Goal: Transaction & Acquisition: Book appointment/travel/reservation

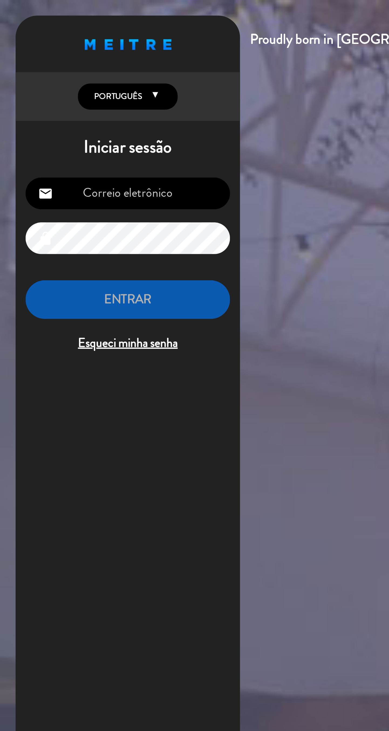
click at [42, 86] on input "email" at bounding box center [55, 84] width 88 height 14
type input "[EMAIL_ADDRESS][DOMAIN_NAME]"
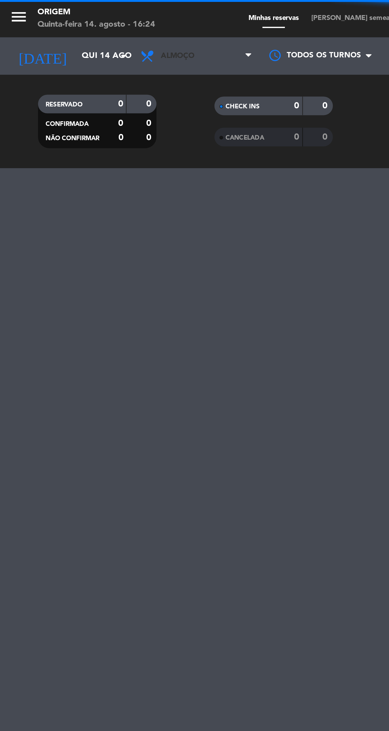
click at [76, 29] on span "Almoço" at bounding box center [85, 24] width 54 height 12
click at [74, 70] on div "RESERVADO 0 0 CONFIRMADA 0 0 NÃO CONFIRMAR 0 0 CHECK INS 0 0 CANCELADA 0 0 SENT…" at bounding box center [194, 52] width 389 height 40
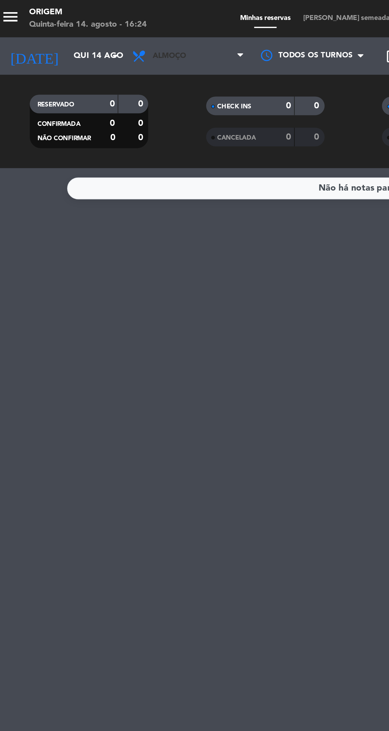
click at [88, 28] on span "Almoço" at bounding box center [85, 24] width 54 height 12
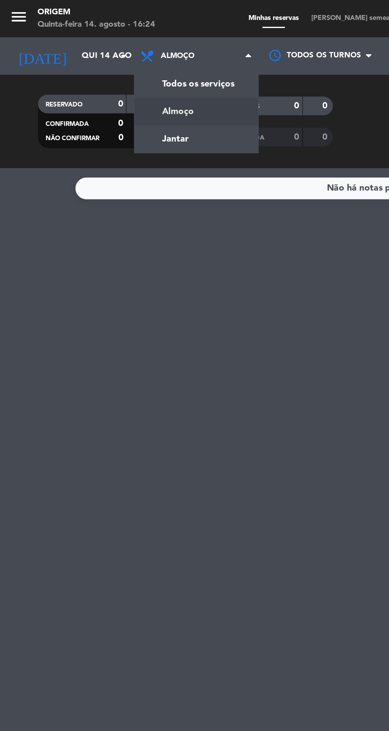
click at [76, 60] on div "menu Origem Quinta-feira 14. agosto - 16:24 Minhas reservas Mesas semeadas Disp…" at bounding box center [194, 36] width 389 height 73
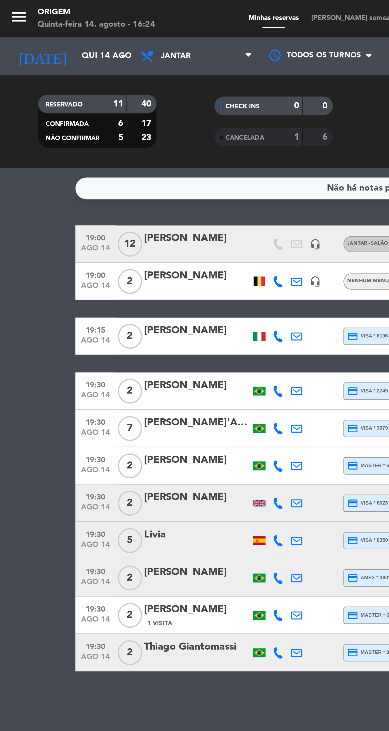
click at [33, 25] on input "Qui 14 ago" at bounding box center [56, 24] width 47 height 10
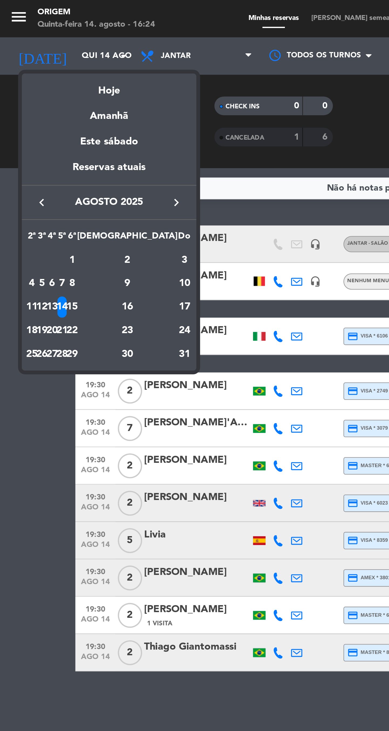
click at [42, 51] on div "Amanhã" at bounding box center [47, 48] width 76 height 11
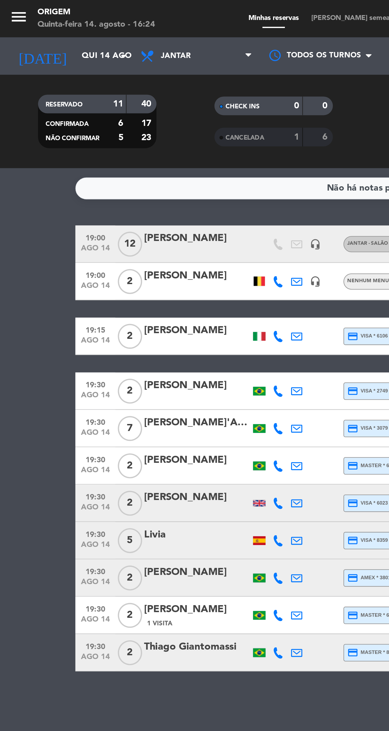
type input "Sex 15 ago"
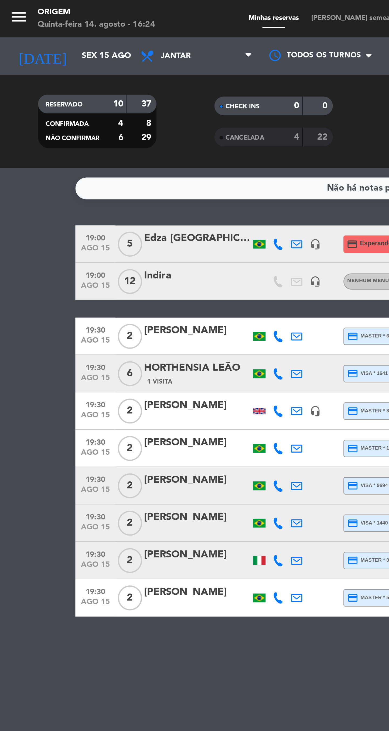
click at [148, 8] on span "[PERSON_NAME] semeadas" at bounding box center [154, 7] width 44 height 3
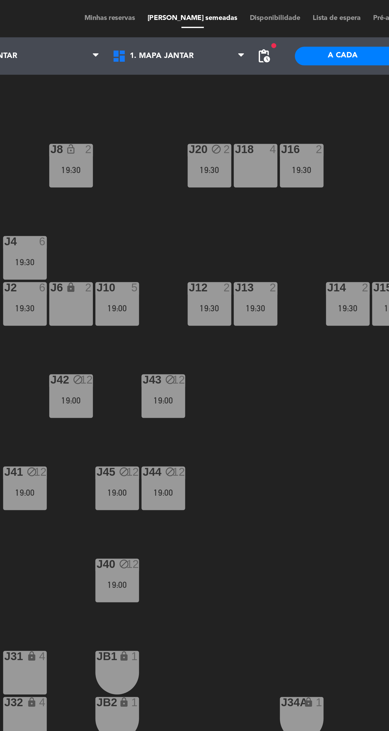
click at [181, 78] on div "J18 4" at bounding box center [181, 71] width 19 height 19
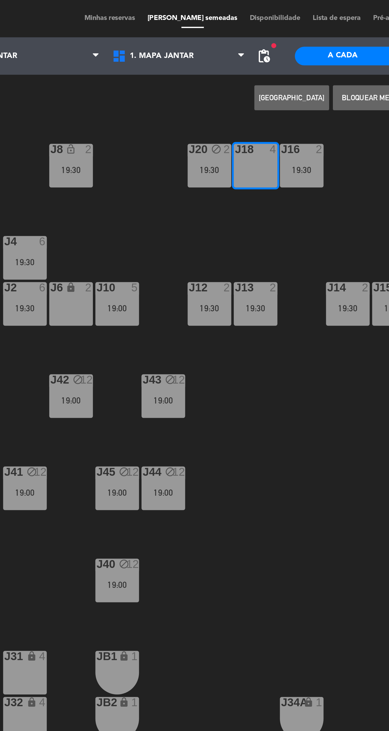
click at [201, 47] on button "[GEOGRAPHIC_DATA]" at bounding box center [197, 42] width 32 height 11
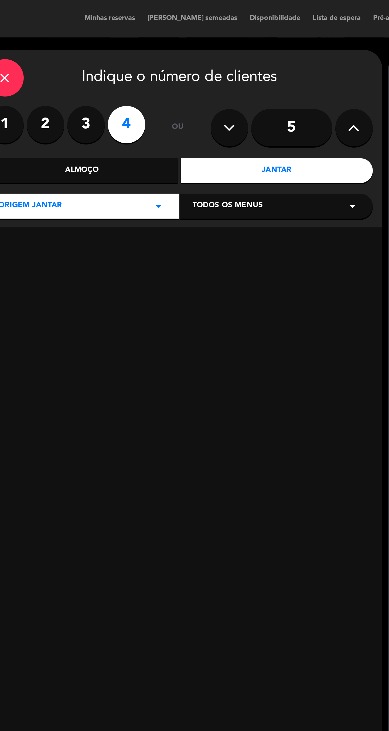
click at [77, 59] on label "1" at bounding box center [73, 54] width 16 height 16
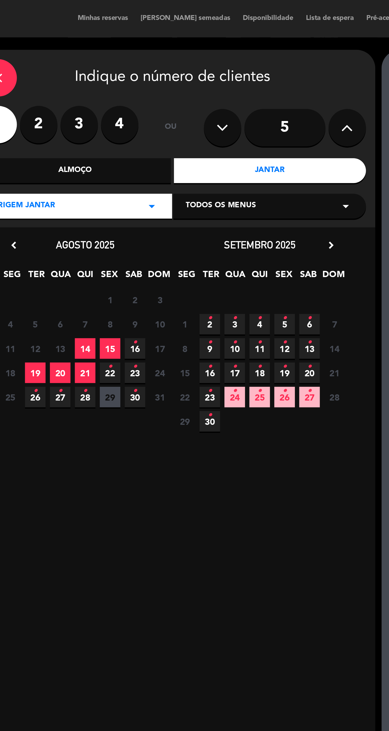
click at [79, 40] on div "close Indique o número de clientes" at bounding box center [148, 34] width 167 height 16
click at [121, 151] on span "15" at bounding box center [121, 150] width 9 height 9
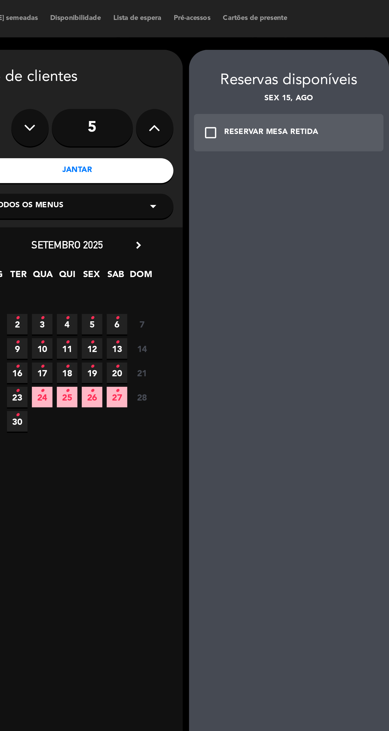
click at [299, 61] on div "check_box_outline_blank RESERVAR MESA RETIDA" at bounding box center [282, 57] width 82 height 16
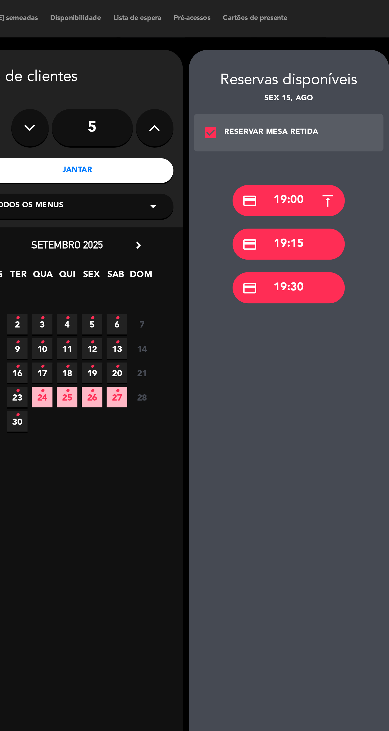
click at [290, 125] on div "credit_card 19:30" at bounding box center [282, 124] width 49 height 13
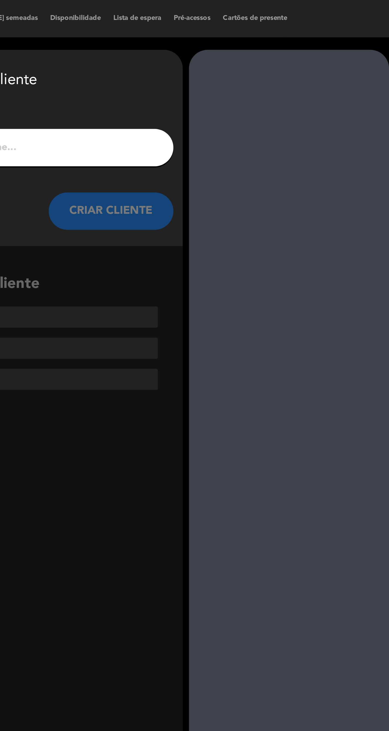
click at [216, 66] on input "1" at bounding box center [148, 64] width 159 height 8
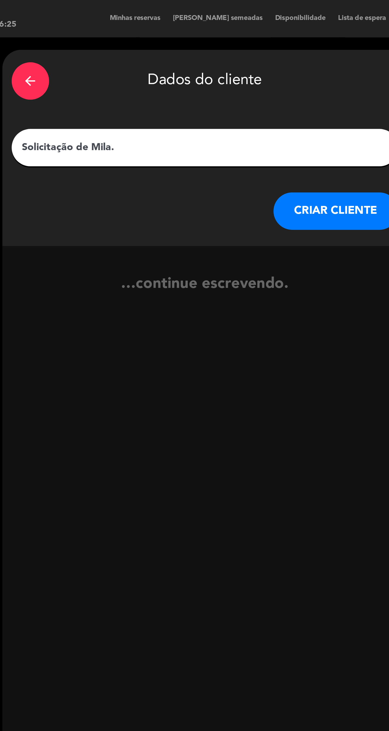
type input "Solicitação de Mila"
click at [205, 90] on button "CRIAR CLIENTE" at bounding box center [205, 91] width 54 height 16
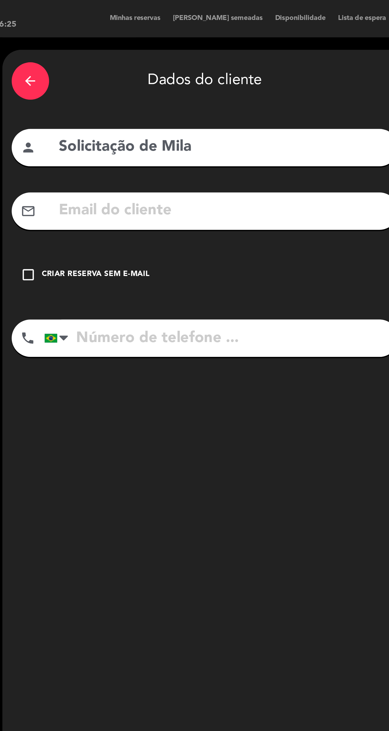
click at [143, 120] on div "check_box_outline_blank Criar reserva sem e-mail" at bounding box center [148, 119] width 167 height 16
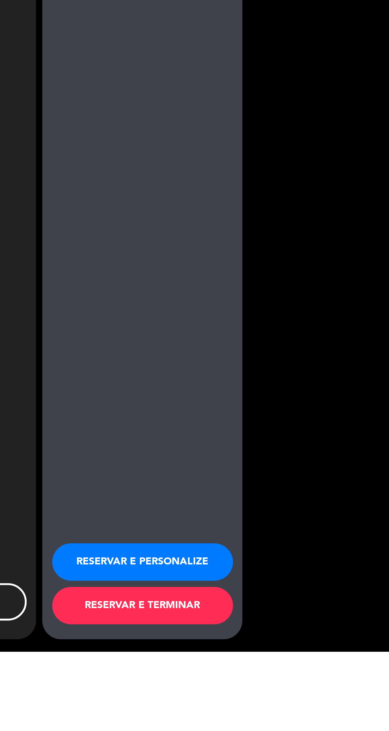
click at [276, 719] on button "RESERVAR E TERMINAR" at bounding box center [282, 711] width 78 height 16
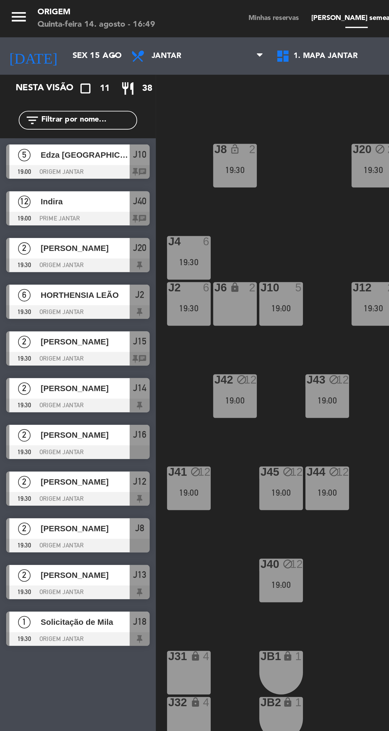
click at [121, 8] on span "Minhas reservas" at bounding box center [118, 7] width 27 height 3
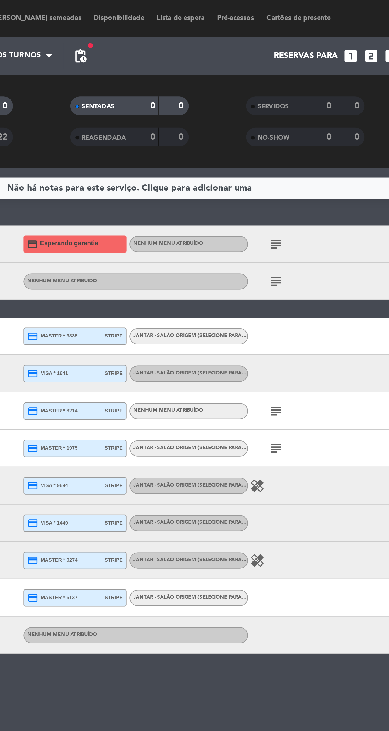
click at [259, 177] on icon "subject" at bounding box center [258, 178] width 6 height 6
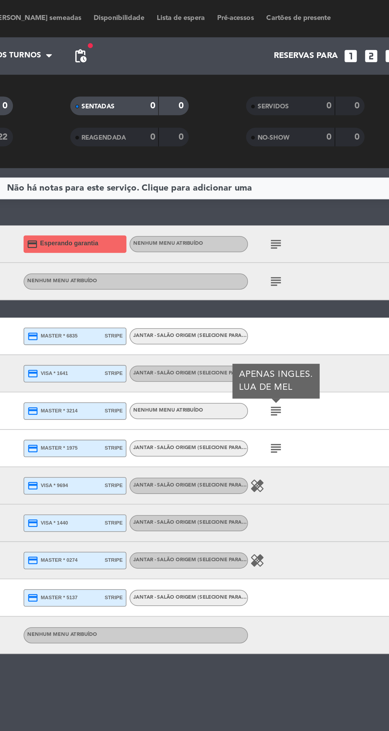
click at [194, 306] on div "Não há notas para este serviço. Clique para adicionar uma 19:00 [DATE] 5 Edza B…" at bounding box center [194, 402] width 389 height 659
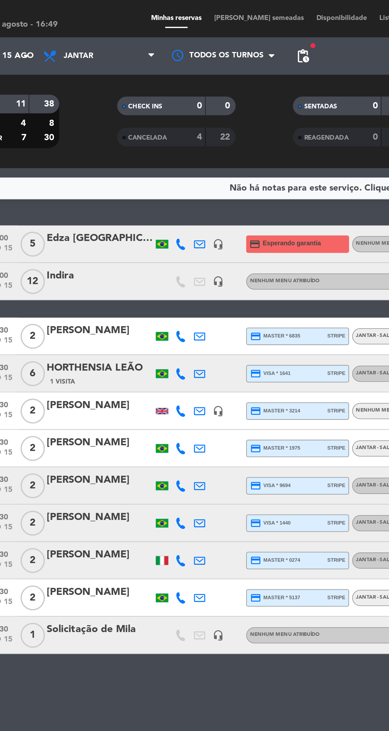
click at [97, 305] on div "Não há notas para este serviço. Clique para adicionar uma 19:00 [DATE] 5 Edza B…" at bounding box center [194, 402] width 389 height 659
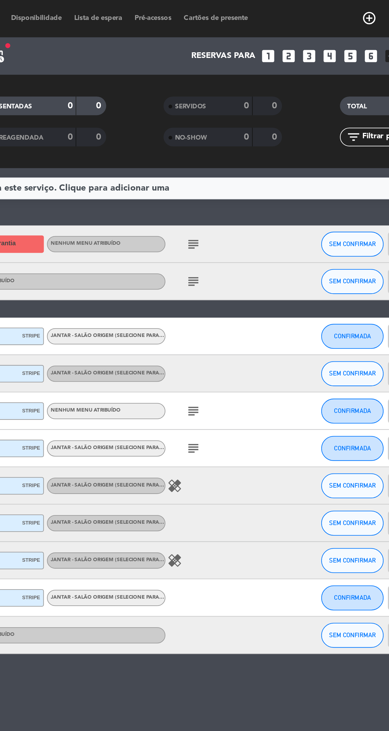
click at [257, 193] on icon "subject" at bounding box center [258, 194] width 6 height 6
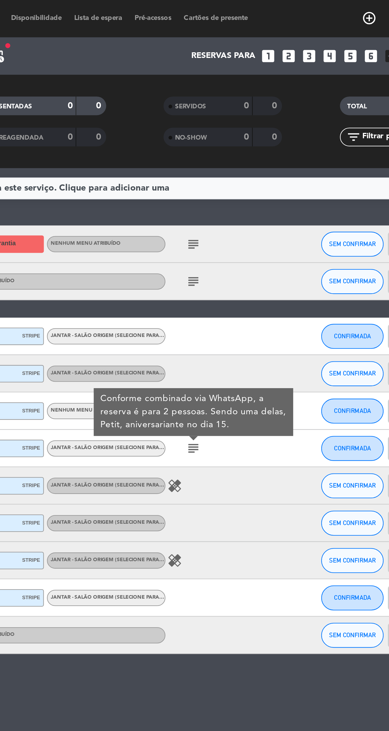
click at [231, 304] on div "Não há notas para este serviço. Clique para adicionar uma 19:00 [DATE] 5 Edza B…" at bounding box center [194, 402] width 389 height 659
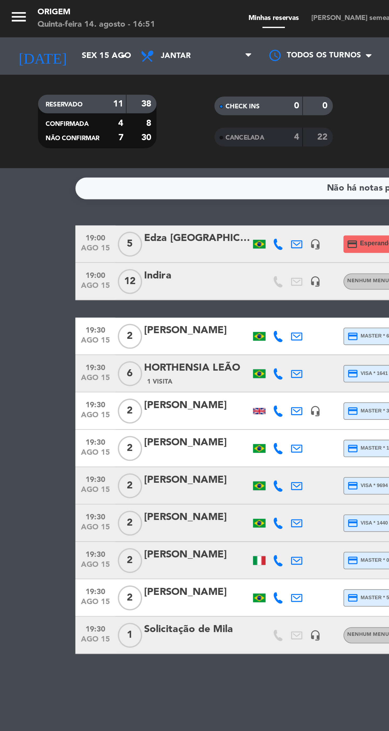
click at [46, 24] on input "Sex 15 ago" at bounding box center [56, 24] width 47 height 10
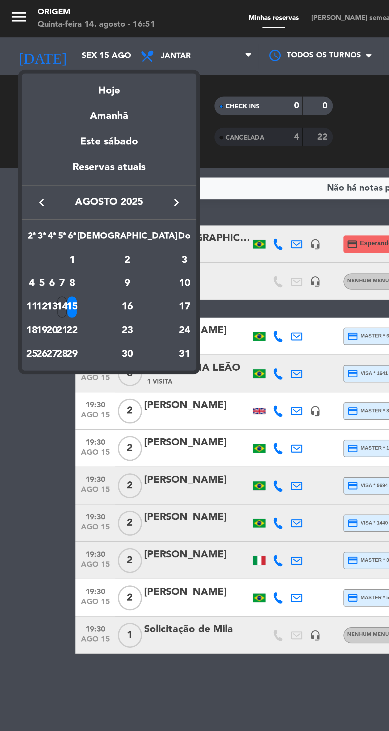
click at [49, 40] on div "Hoje" at bounding box center [47, 37] width 76 height 11
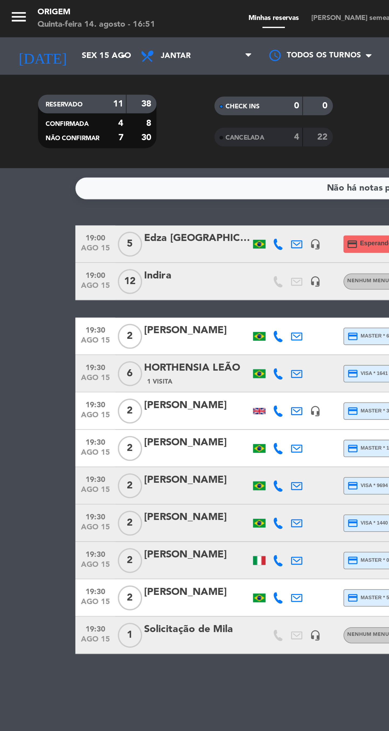
type input "Qui 14 ago"
click at [10, 8] on icon "menu" at bounding box center [8, 7] width 8 height 8
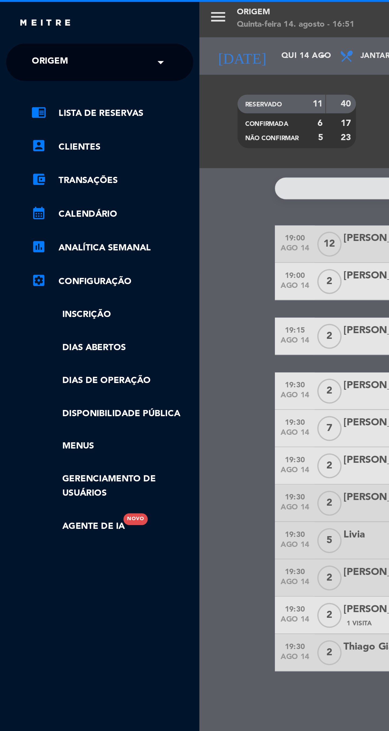
click at [43, 28] on input "text" at bounding box center [44, 27] width 66 height 12
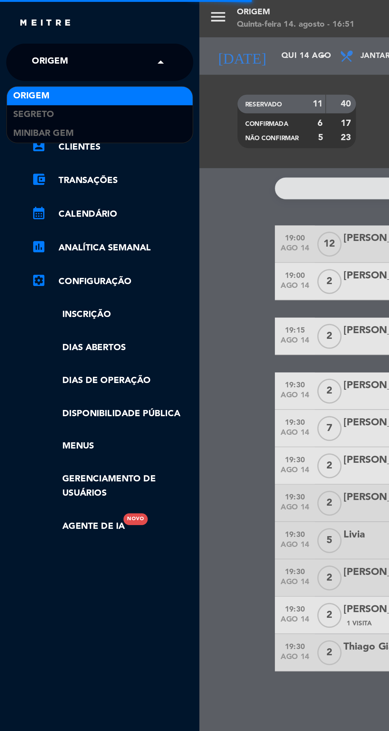
click at [35, 59] on div "MiniBar Gem" at bounding box center [43, 58] width 80 height 8
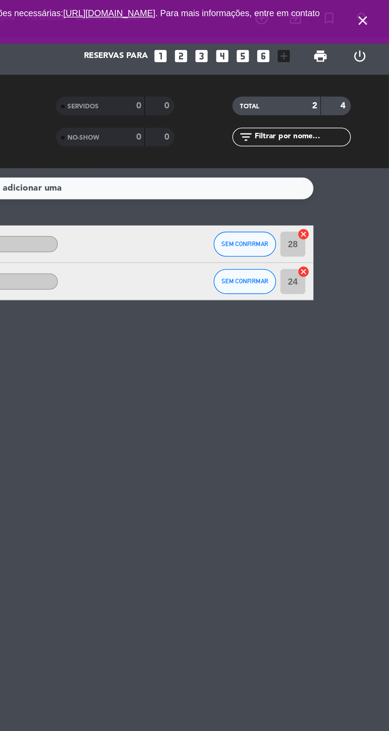
click at [377, 11] on icon "close" at bounding box center [377, 9] width 6 height 6
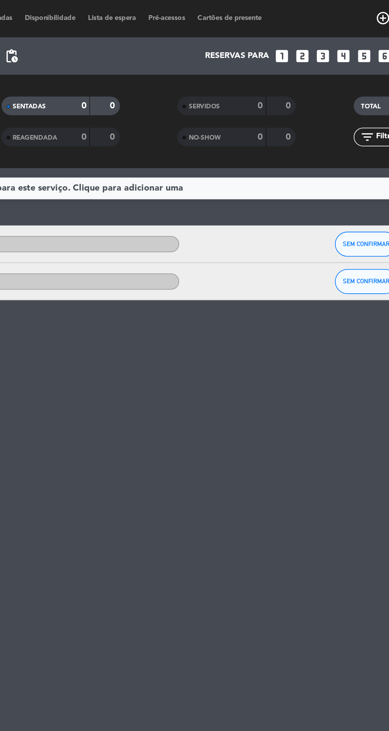
click at [298, 26] on icon "looks_two" at bounding box center [299, 24] width 7 height 7
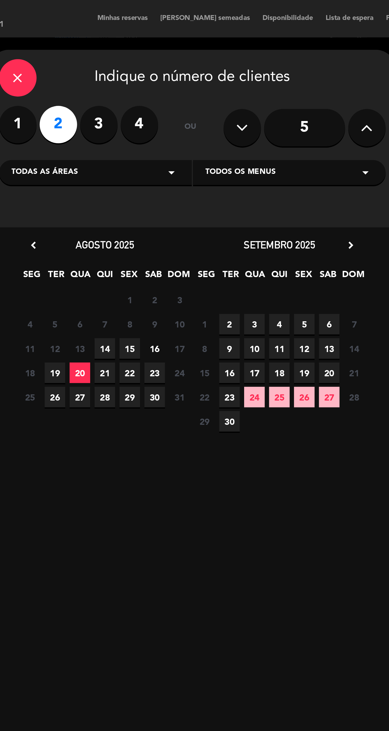
click at [121, 151] on span "15" at bounding box center [121, 150] width 9 height 9
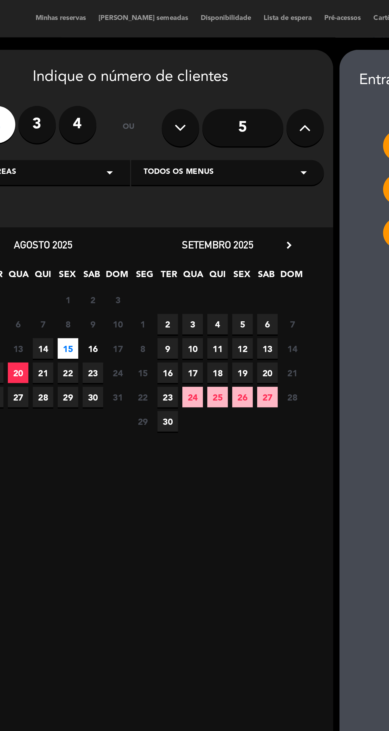
click at [111, 151] on span "14" at bounding box center [110, 150] width 9 height 9
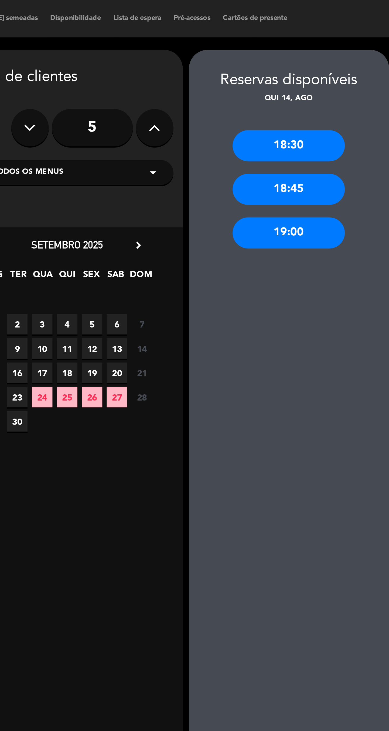
click at [289, 101] on div "19:00" at bounding box center [282, 100] width 49 height 13
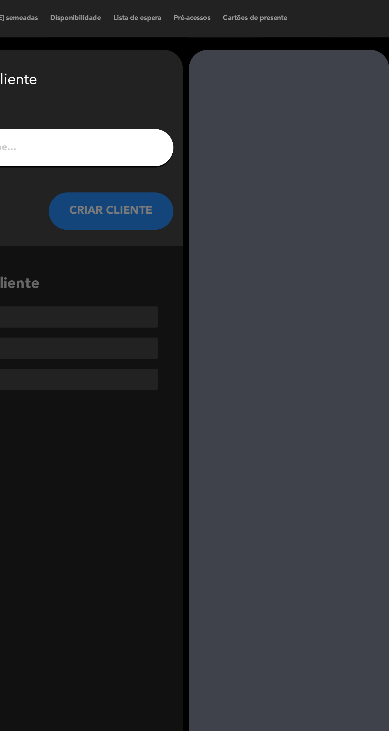
click at [207, 66] on input "1" at bounding box center [148, 64] width 159 height 8
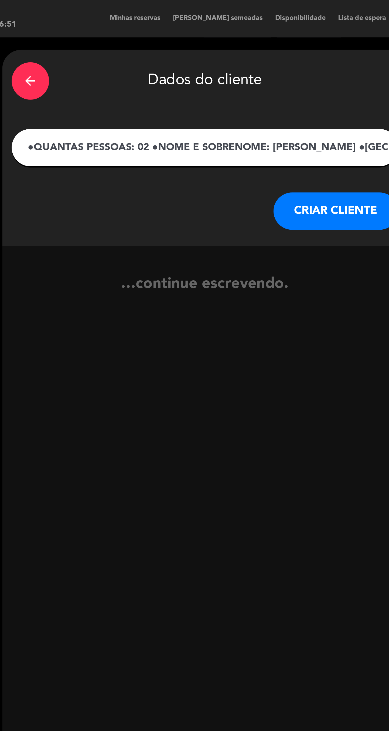
scroll to position [0, 166]
click at [181, 63] on input "Para que eu possa realizar a reserva por aqui, peço que me informe por gentilez…" at bounding box center [148, 64] width 159 height 8
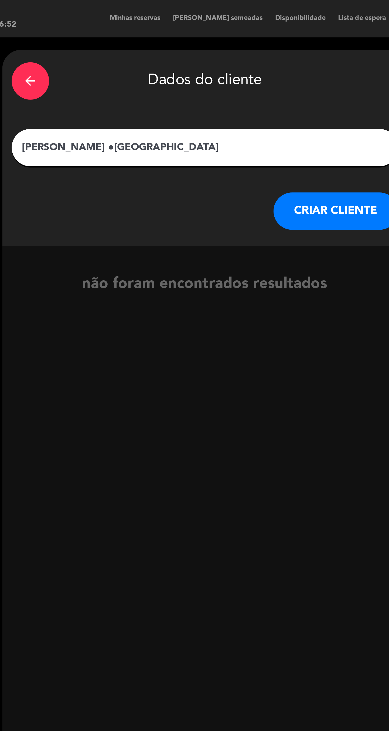
click at [159, 61] on input "[PERSON_NAME] ●[GEOGRAPHIC_DATA]" at bounding box center [148, 64] width 159 height 8
type input "[PERSON_NAME]"
click at [210, 95] on button "CRIAR CLIENTE" at bounding box center [205, 91] width 54 height 16
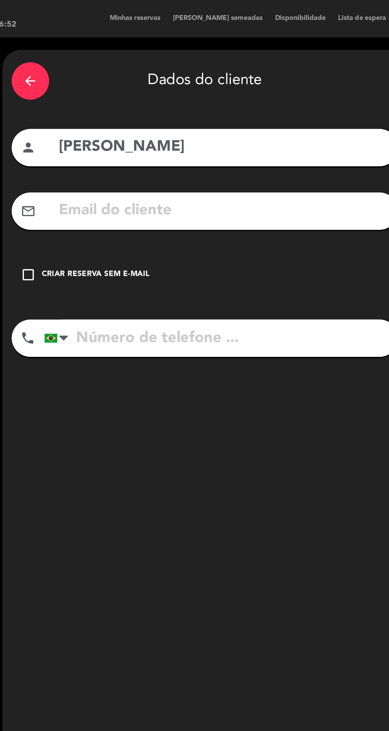
click at [179, 92] on input "text" at bounding box center [156, 91] width 143 height 11
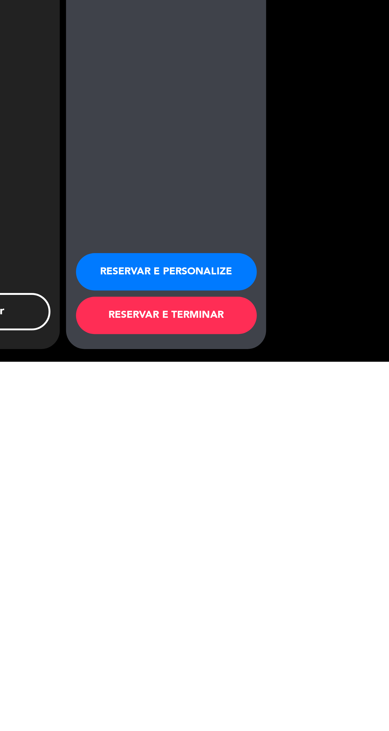
scroll to position [60, 0]
type input "[EMAIL_ADDRESS][DOMAIN_NAME]"
click at [300, 715] on button "RESERVAR E TERMINAR" at bounding box center [282, 711] width 78 height 16
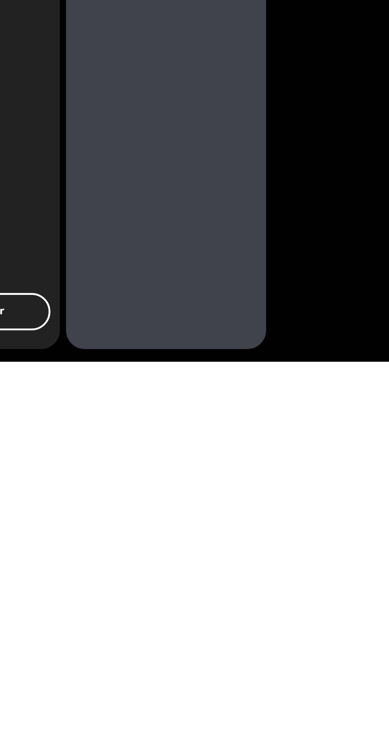
scroll to position [0, 0]
